Goal: Task Accomplishment & Management: Manage account settings

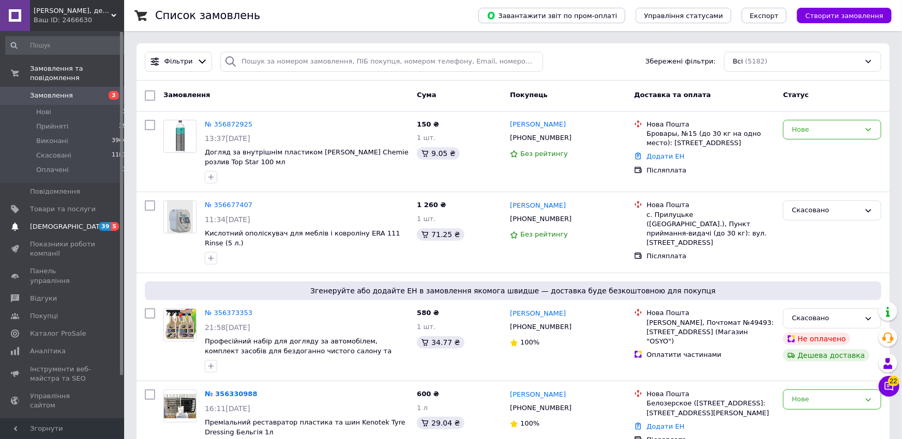
click at [57, 222] on span "[DEMOGRAPHIC_DATA]" at bounding box center [68, 226] width 77 height 9
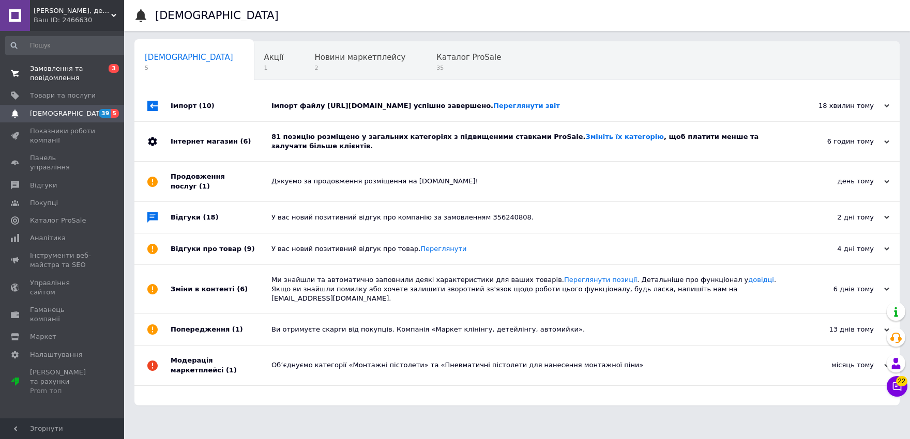
click at [65, 77] on span "Замовлення та повідомлення" at bounding box center [63, 73] width 66 height 19
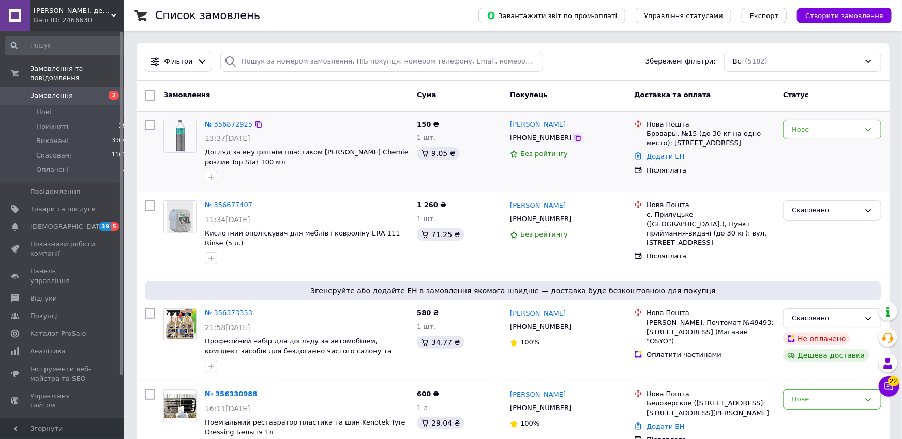
click at [574, 136] on icon at bounding box center [577, 138] width 6 height 6
drag, startPoint x: 410, startPoint y: 153, endPoint x: 369, endPoint y: 153, distance: 40.8
click at [369, 153] on div "№ 356872925 13:37[DATE] Догляд за внутрішнім пластиком [PERSON_NAME] Chemie роз…" at bounding box center [307, 152] width 212 height 72
click at [381, 123] on div "№ 356872925" at bounding box center [307, 125] width 206 height 12
click at [49, 205] on span "Товари та послуги" at bounding box center [63, 209] width 66 height 9
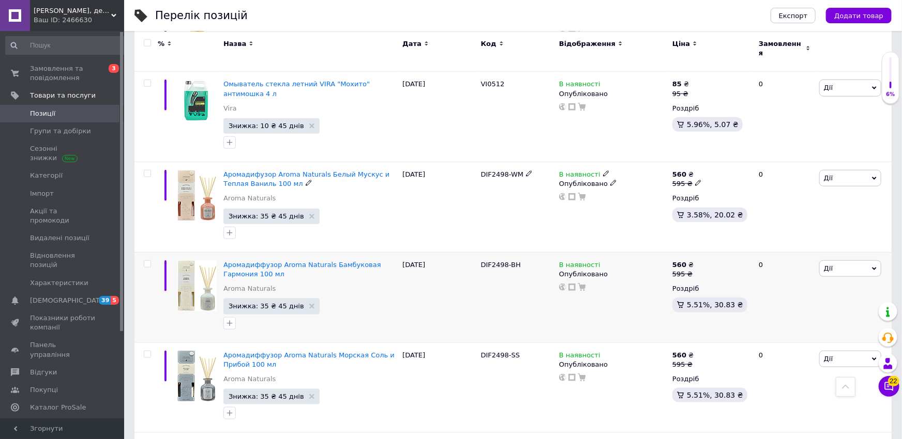
scroll to position [967, 0]
